Goal: Task Accomplishment & Management: Use online tool/utility

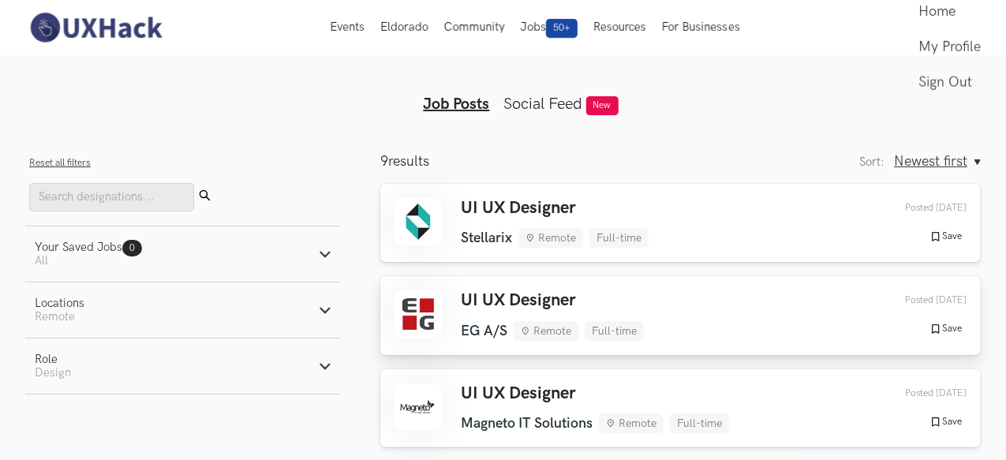
click at [593, 310] on h3 "UI UX Designer" at bounding box center [552, 300] width 183 height 21
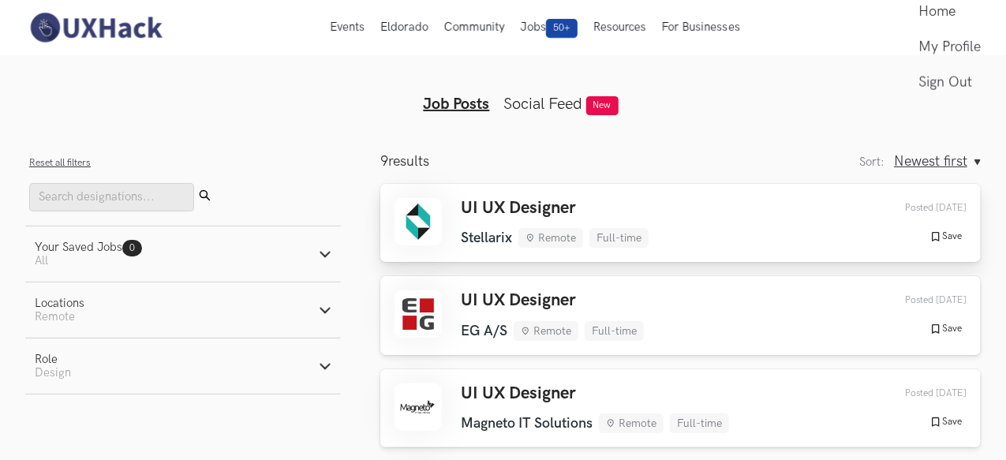
click at [707, 232] on div "UI UX Designer Stellarix Remote Full-time Stellarix Remote Full-time 1 week ago…" at bounding box center [680, 223] width 572 height 50
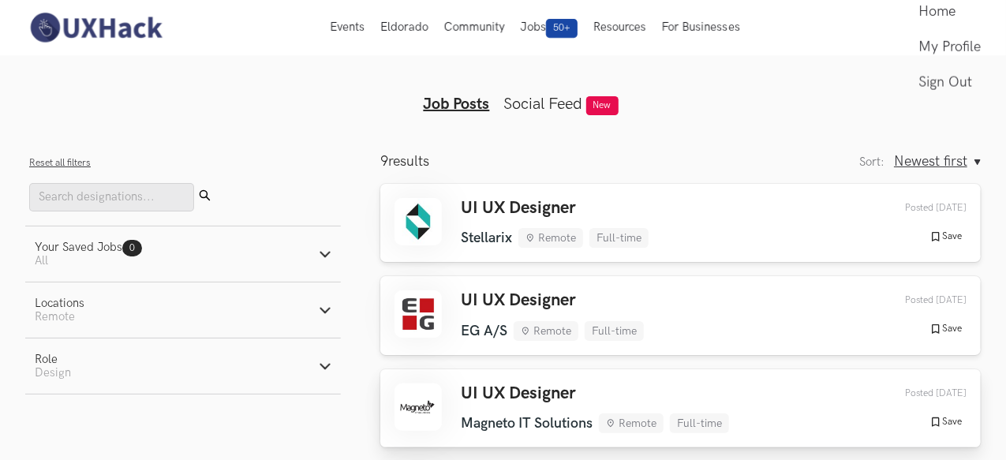
click at [546, 397] on h3 "UI UX Designer" at bounding box center [595, 393] width 268 height 21
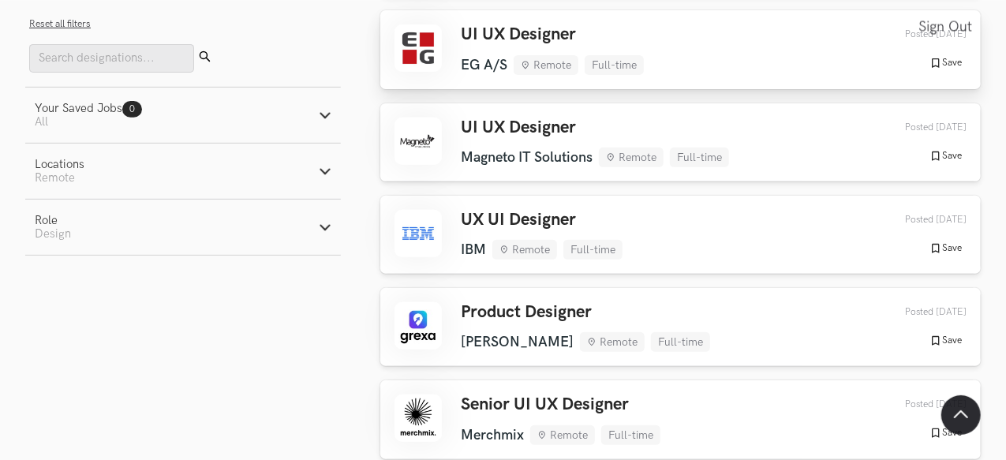
scroll to position [267, 0]
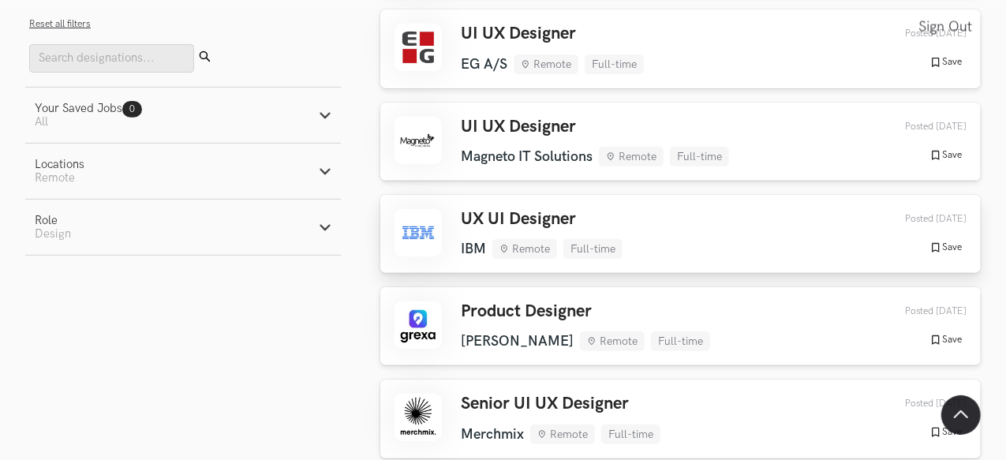
click at [570, 237] on div "UX UI Designer IBM Remote Full-time IBM Remote Full-time 2 weeks ago" at bounding box center [542, 234] width 162 height 50
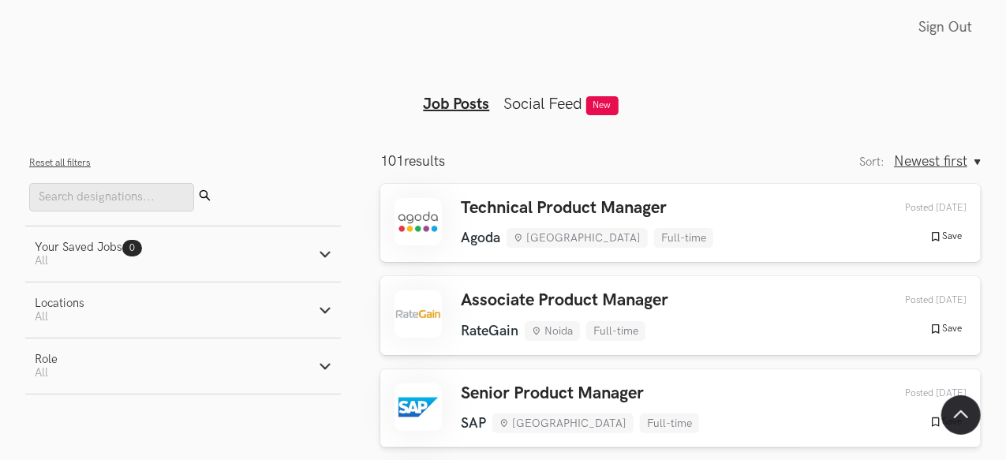
scroll to position [134, 0]
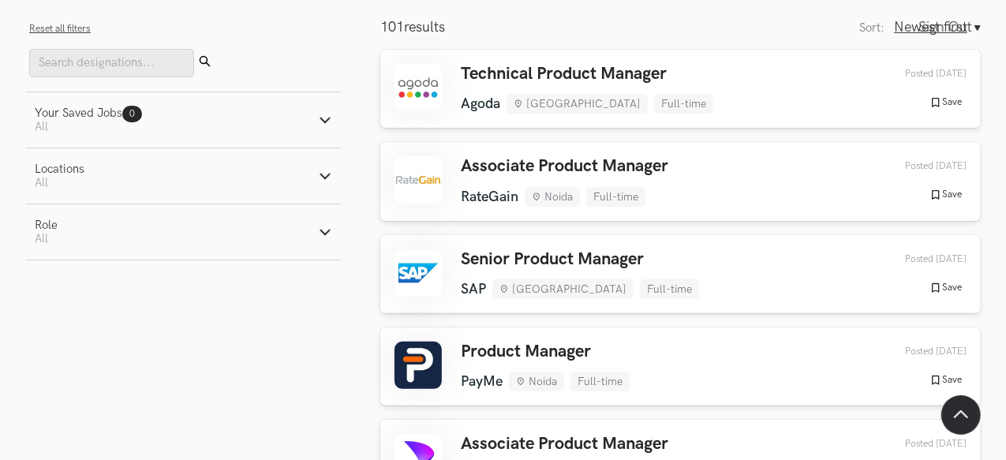
click at [328, 241] on button "Role Active filters: All" at bounding box center [183, 231] width 316 height 55
click at [69, 321] on label "Design" at bounding box center [64, 314] width 58 height 17
click at [50, 321] on input "Design" at bounding box center [42, 314] width 15 height 15
radio input "true"
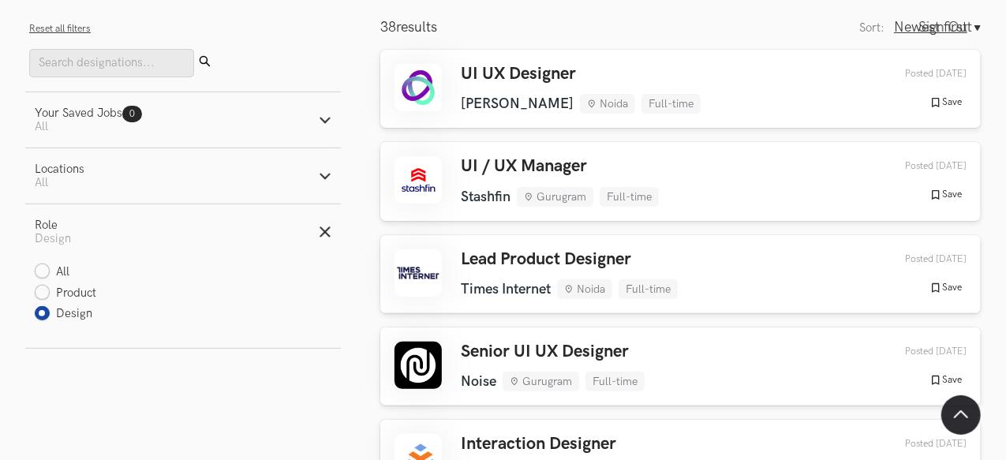
click at [327, 185] on button "Locations Active filters: All" at bounding box center [183, 175] width 316 height 55
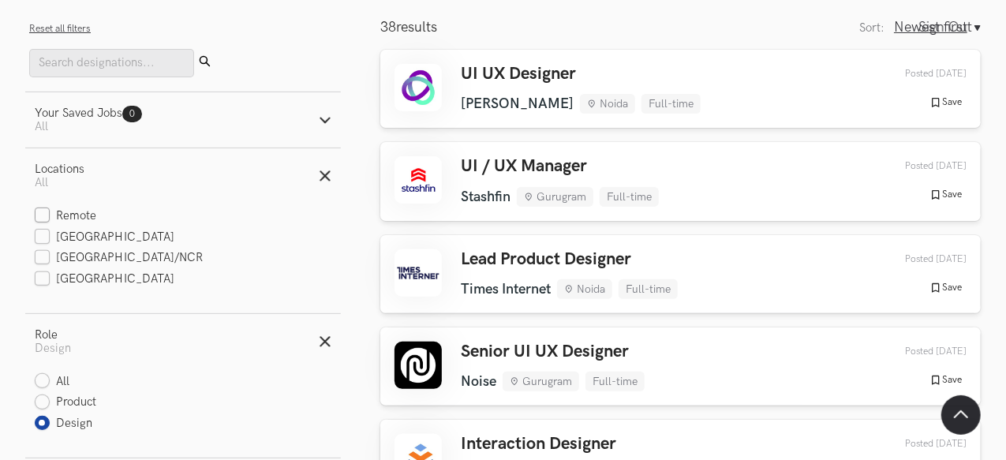
click at [41, 217] on label "Remote" at bounding box center [66, 216] width 62 height 17
click at [41, 217] on input "Remote" at bounding box center [42, 216] width 15 height 15
checkbox input "true"
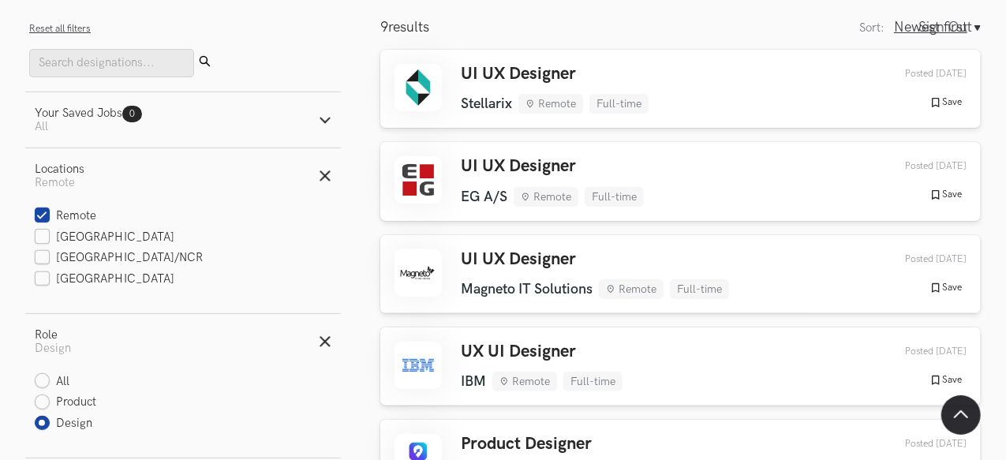
click at [325, 173] on icon "button" at bounding box center [325, 176] width 13 height 13
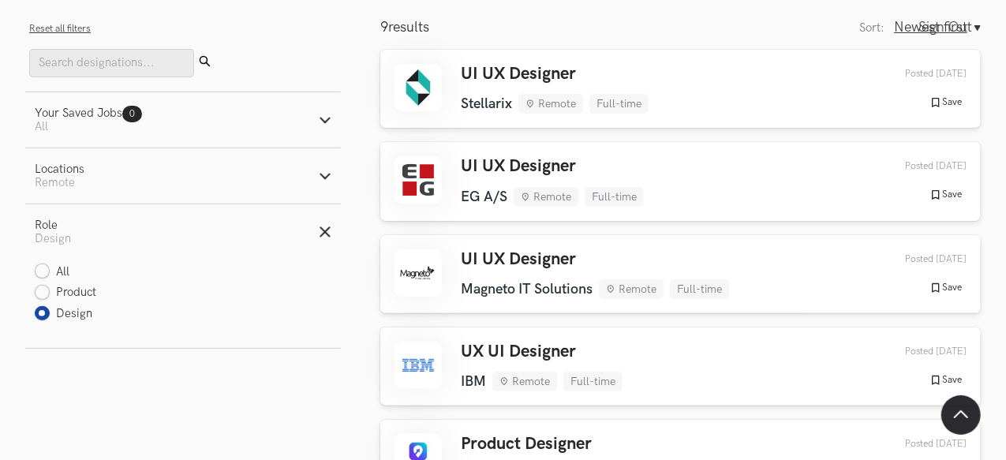
click at [325, 173] on icon "button" at bounding box center [325, 176] width 13 height 13
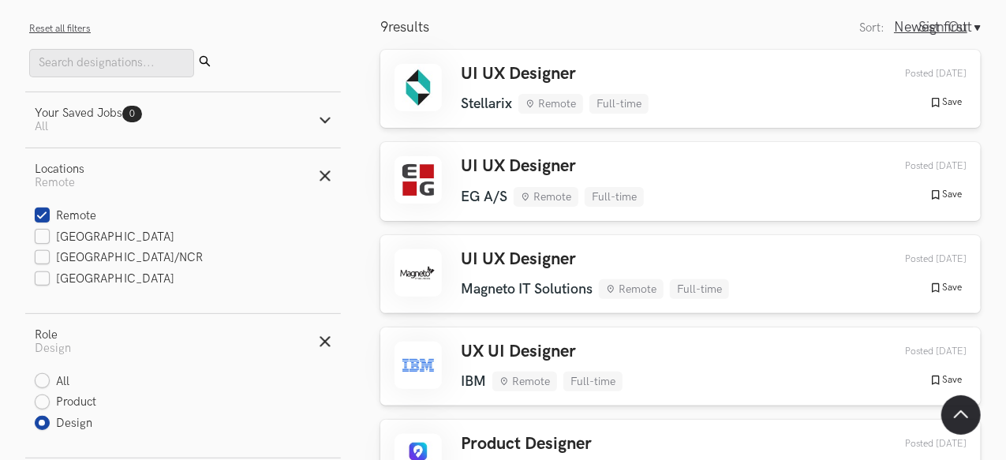
click at [325, 173] on icon "button" at bounding box center [325, 176] width 13 height 13
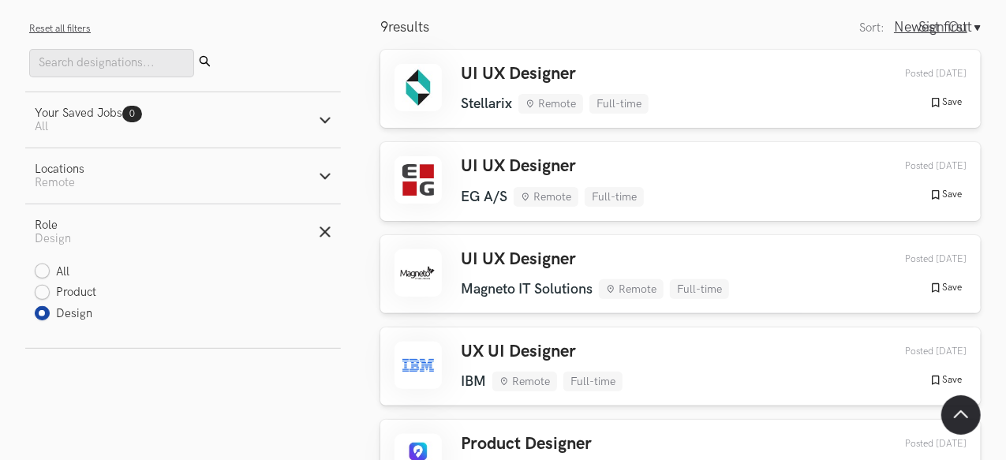
click at [321, 236] on line "button" at bounding box center [324, 231] width 9 height 9
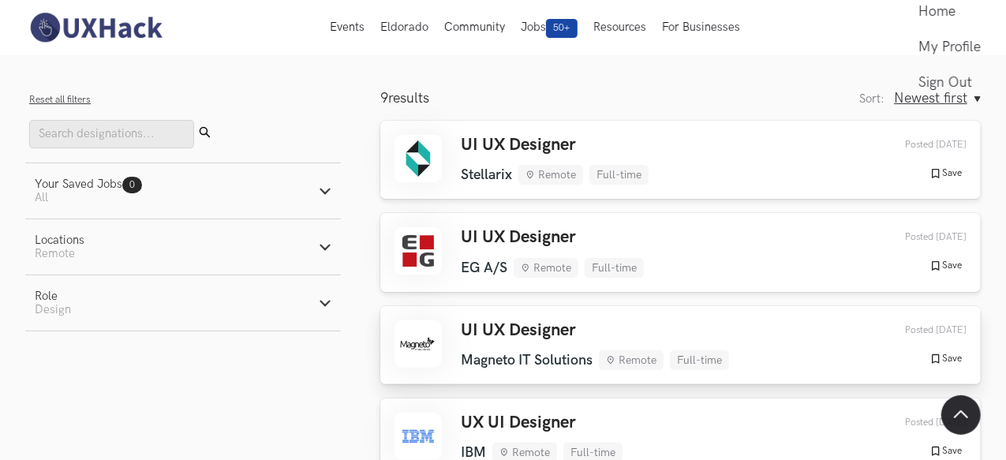
scroll to position [0, 0]
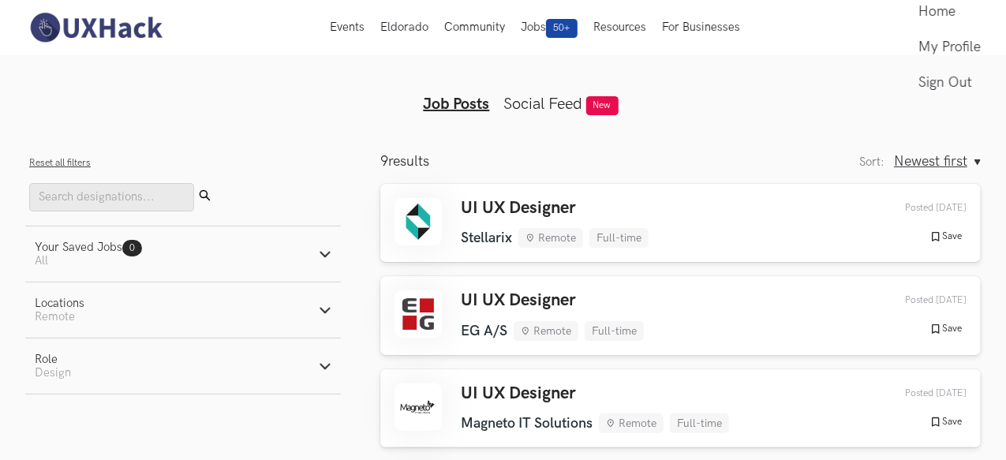
click at [555, 106] on link "Social Feed" at bounding box center [543, 104] width 79 height 19
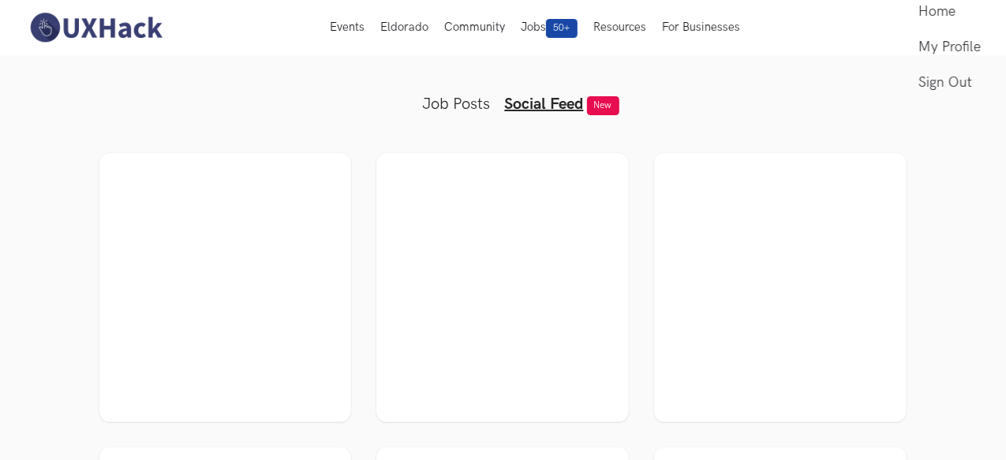
click at [501, 264] on div at bounding box center [502, 287] width 224 height 241
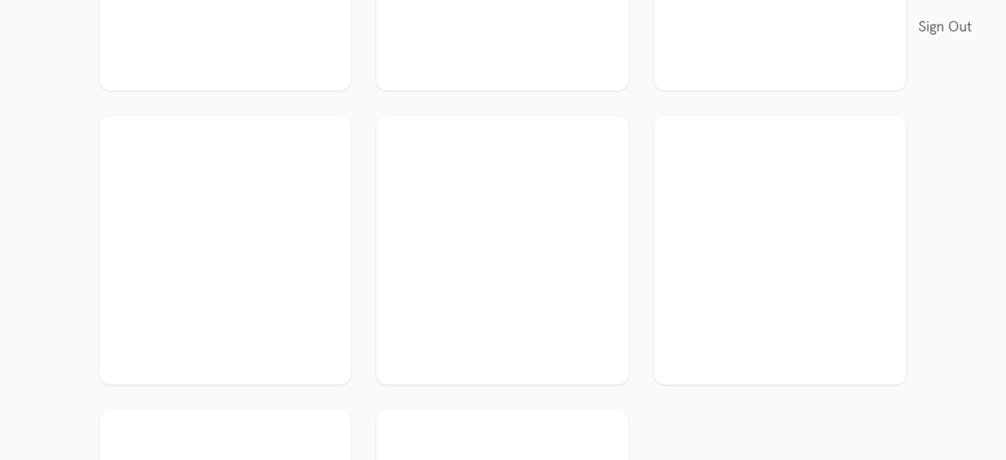
scroll to position [920, 1]
click at [469, 268] on div at bounding box center [502, 250] width 224 height 241
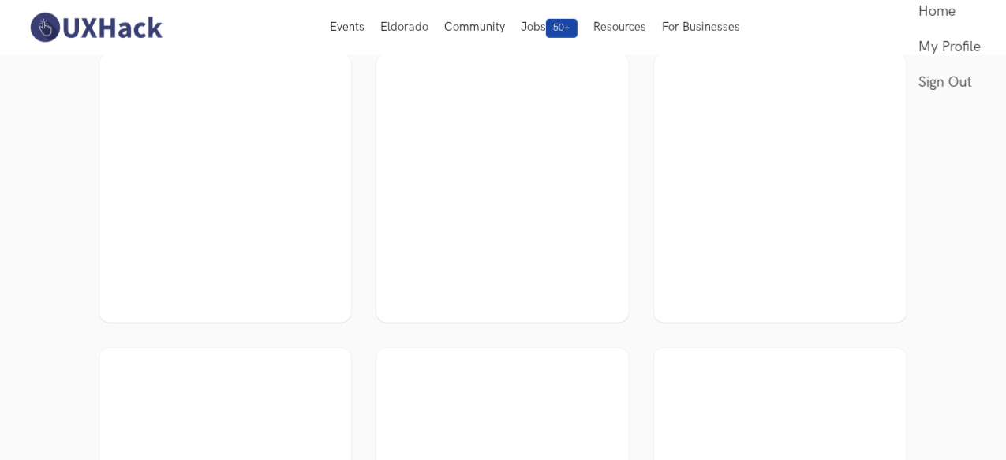
scroll to position [681, 1]
click at [795, 173] on div at bounding box center [780, 195] width 224 height 241
